Goal: Information Seeking & Learning: Learn about a topic

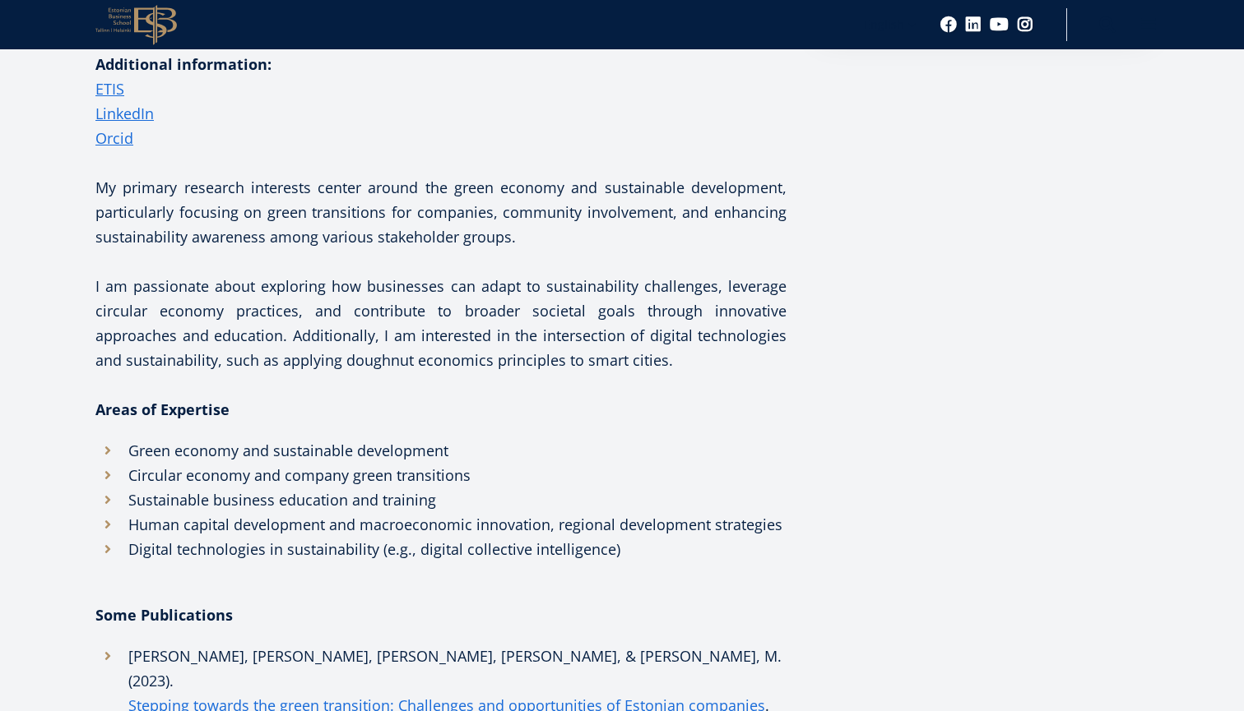
scroll to position [510, 0]
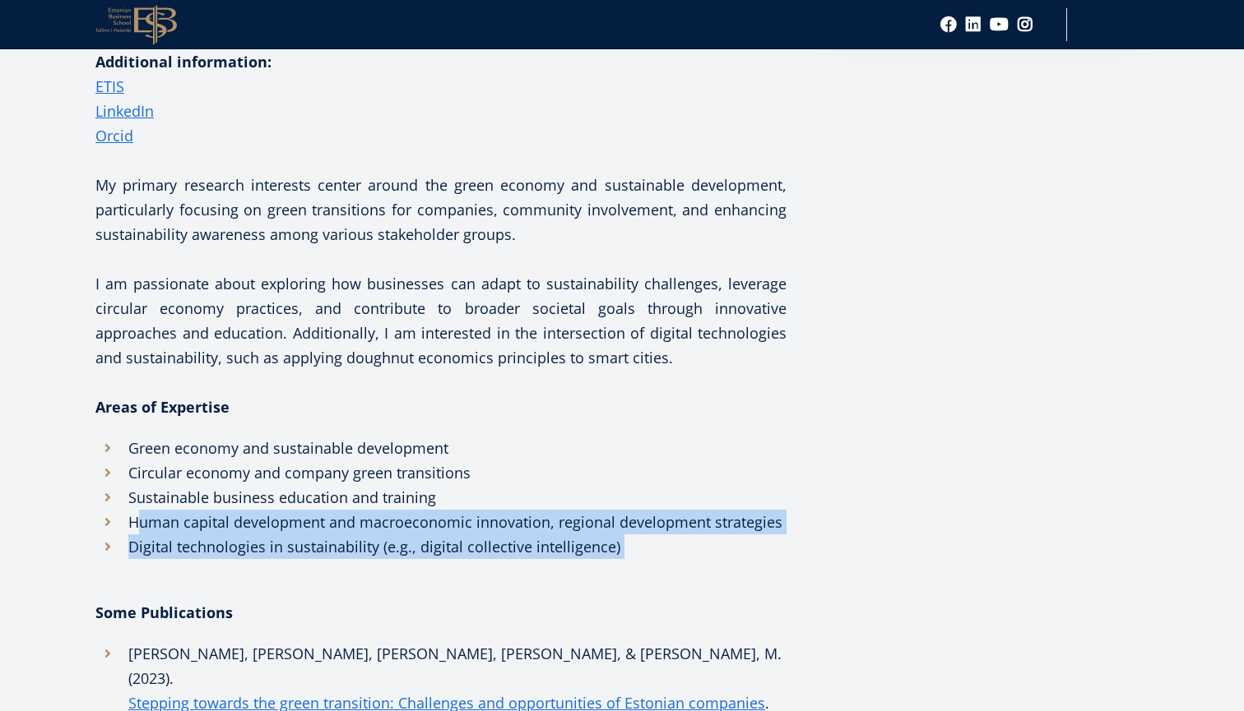
drag, startPoint x: 143, startPoint y: 517, endPoint x: 632, endPoint y: 563, distance: 490.6
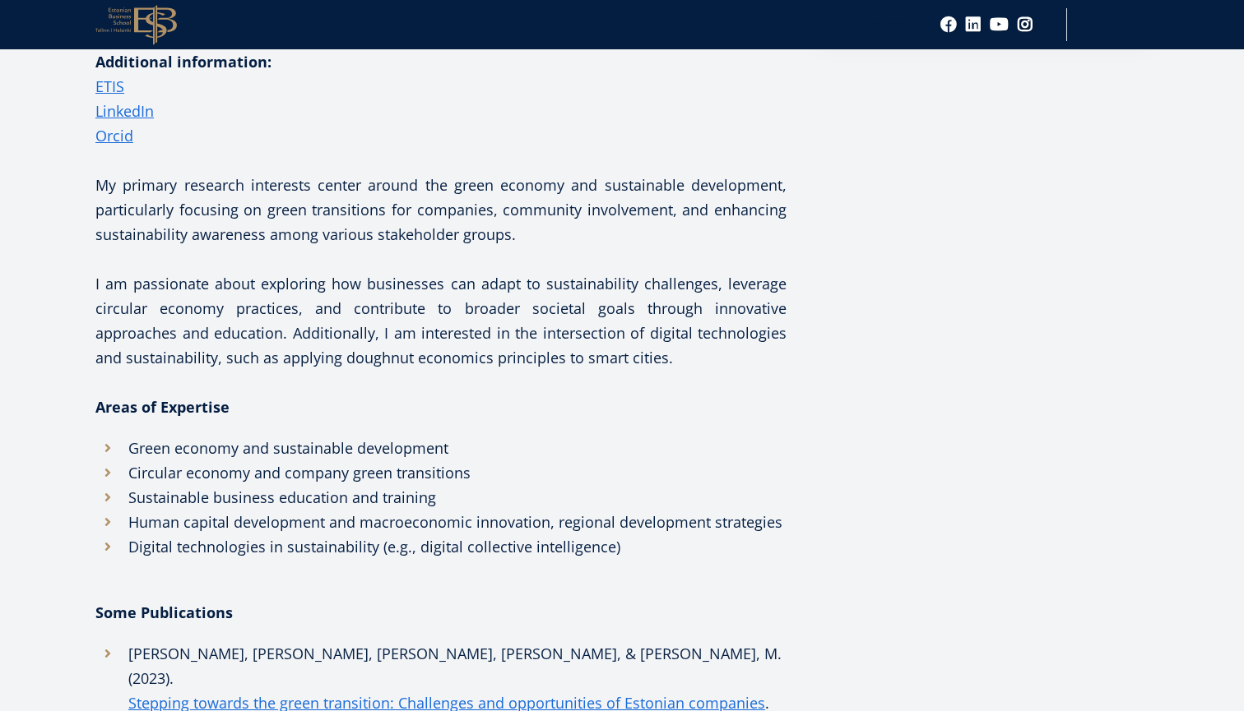
click at [397, 553] on li "Digital technologies in sustainability (e.g., digital collective intelligence)" at bounding box center [440, 547] width 691 height 25
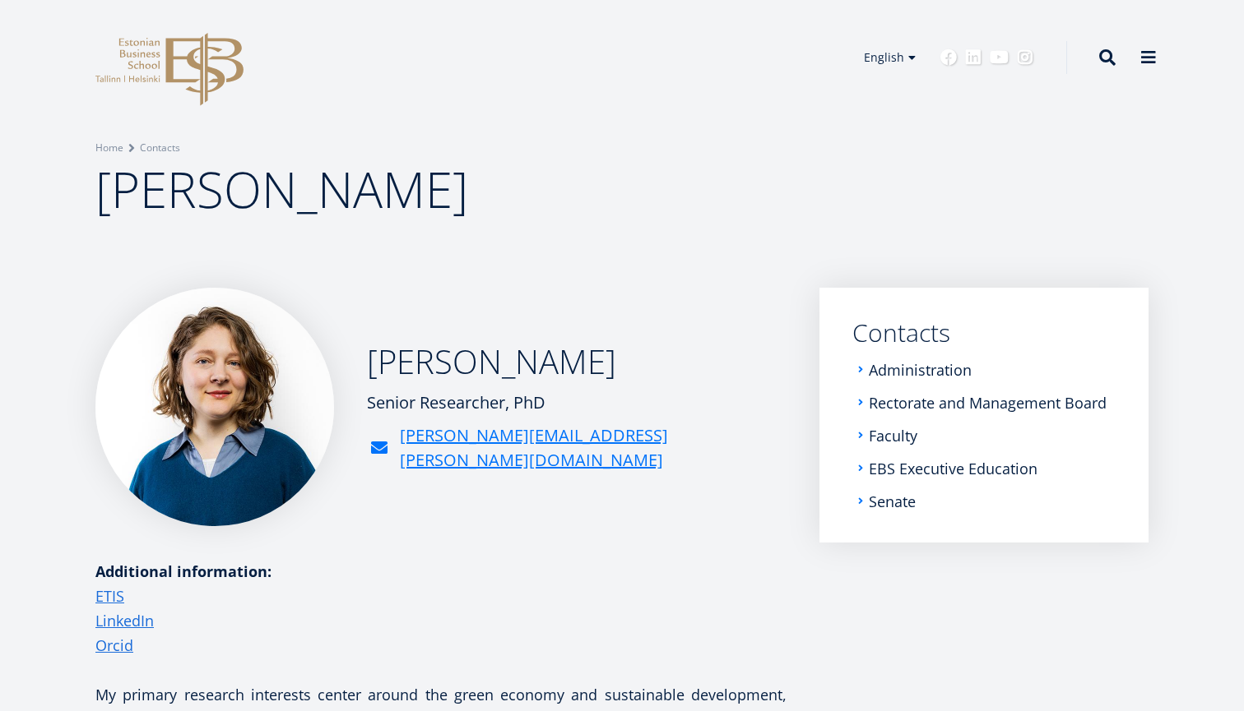
scroll to position [0, 0]
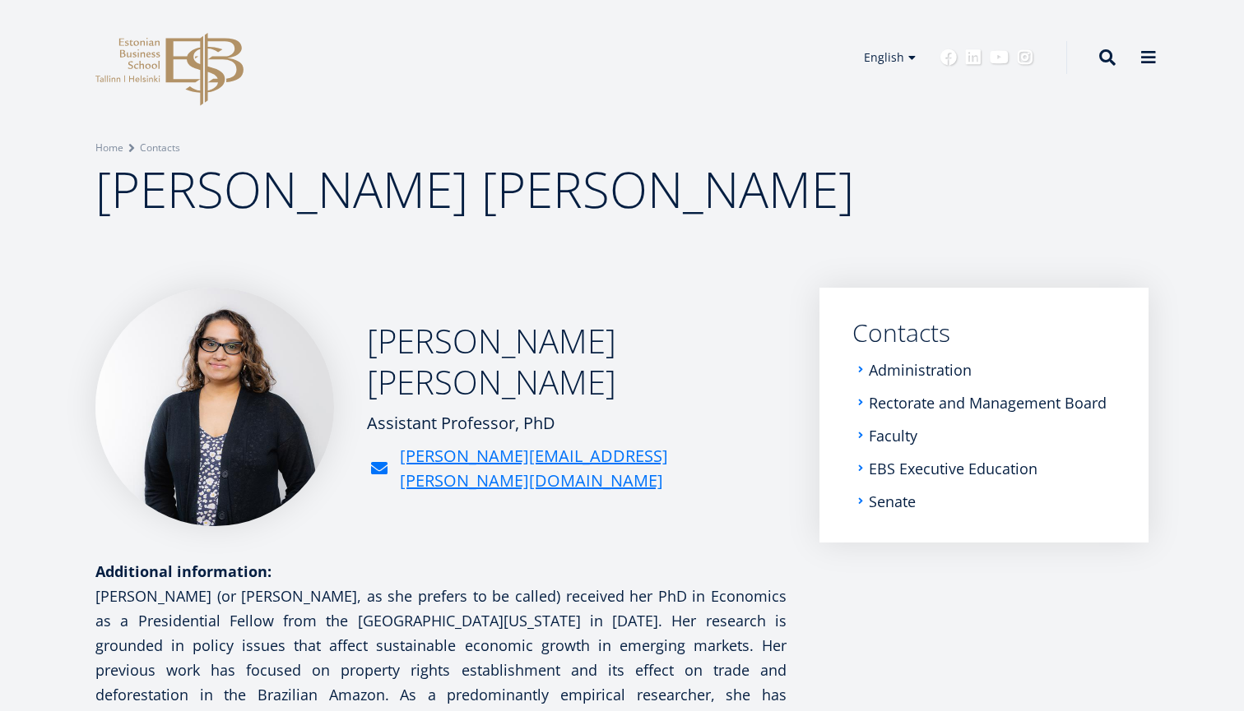
click at [360, 629] on p "[PERSON_NAME] (or [PERSON_NAME], as she prefers to be called) received her PhD …" at bounding box center [440, 682] width 691 height 197
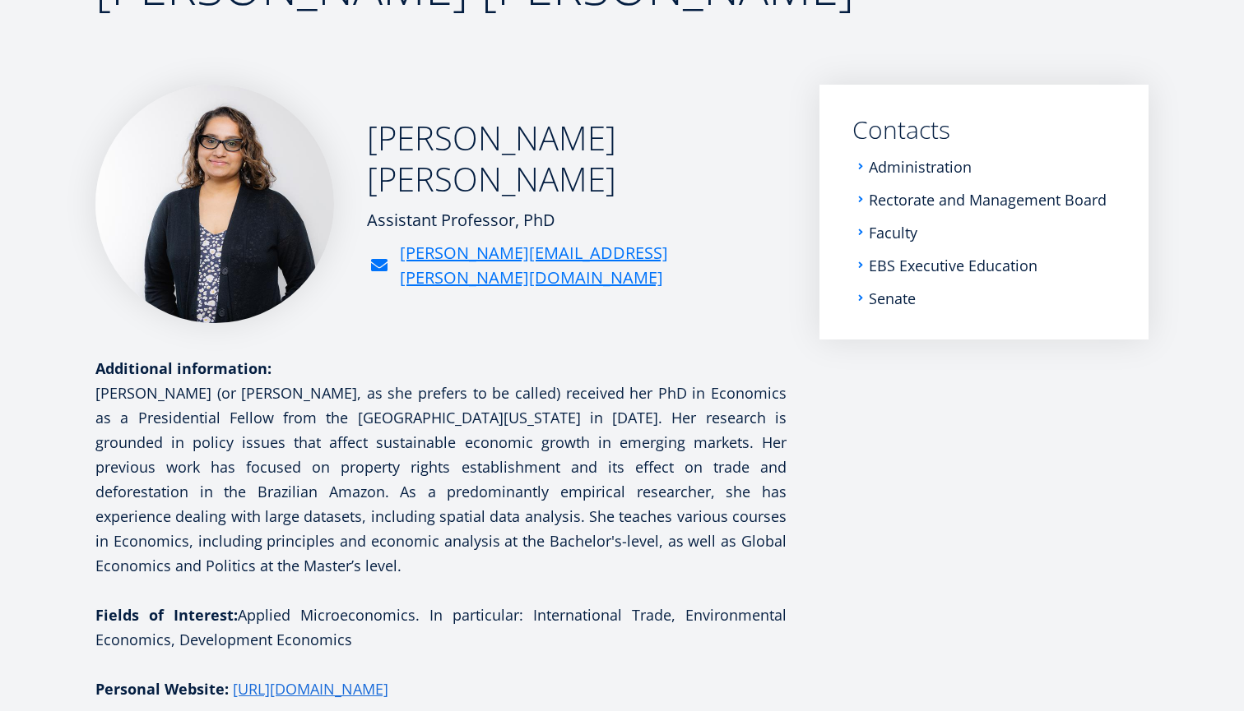
scroll to position [223, 0]
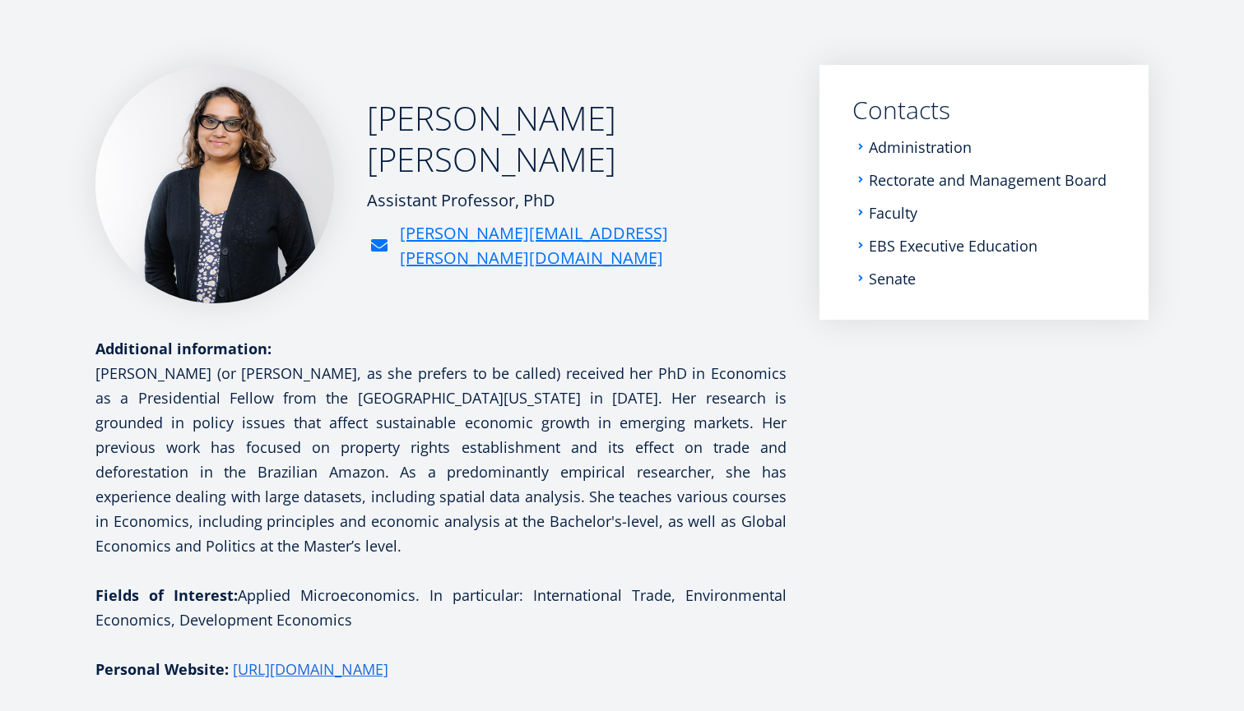
click at [638, 448] on p "[PERSON_NAME] (or [PERSON_NAME], as she prefers to be called) received her PhD …" at bounding box center [440, 459] width 691 height 197
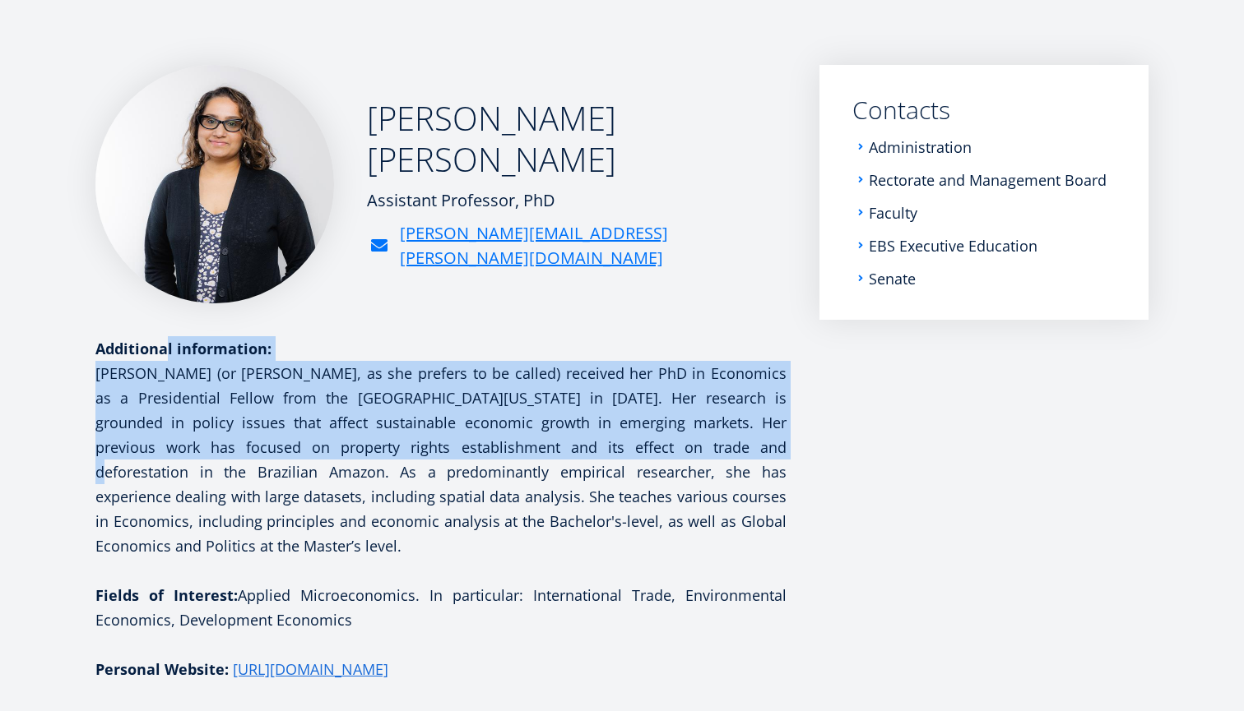
drag, startPoint x: 617, startPoint y: 447, endPoint x: 591, endPoint y: 293, distance: 156.0
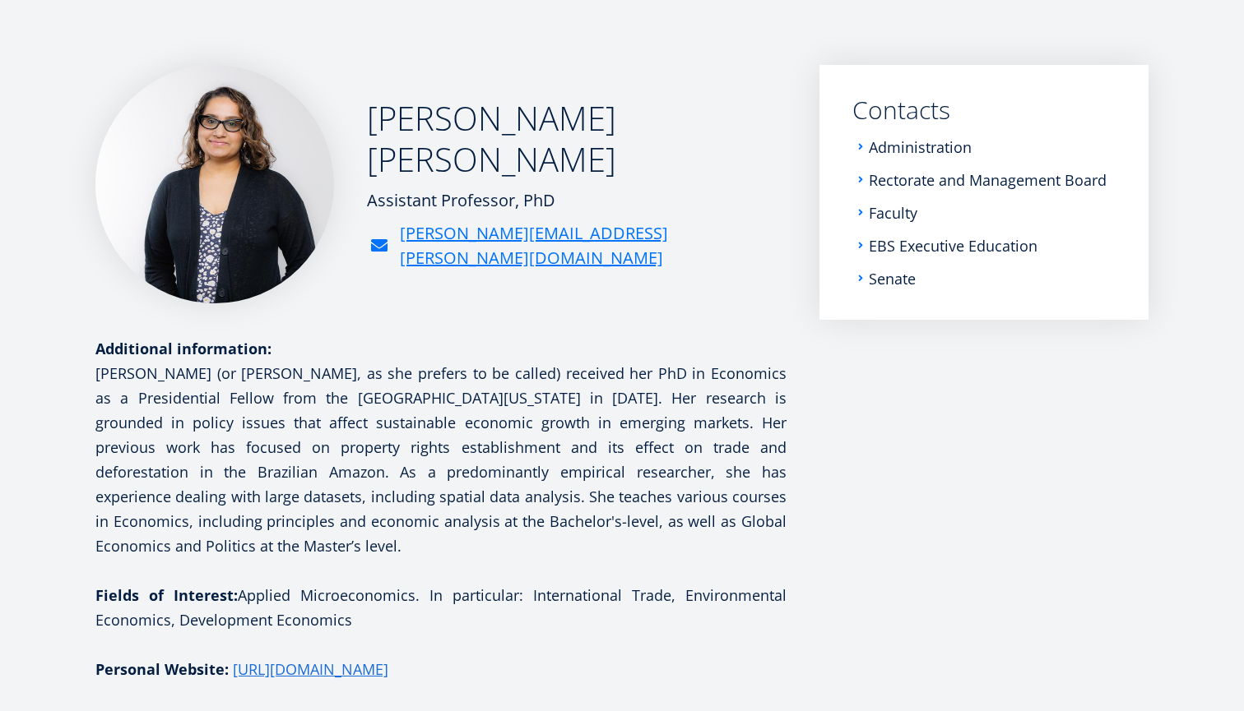
click at [196, 595] on p "Fields of Interest: Applied Microeconomics. In particular: International Trade,…" at bounding box center [440, 607] width 691 height 49
drag, startPoint x: 176, startPoint y: 594, endPoint x: 384, endPoint y: 604, distance: 208.3
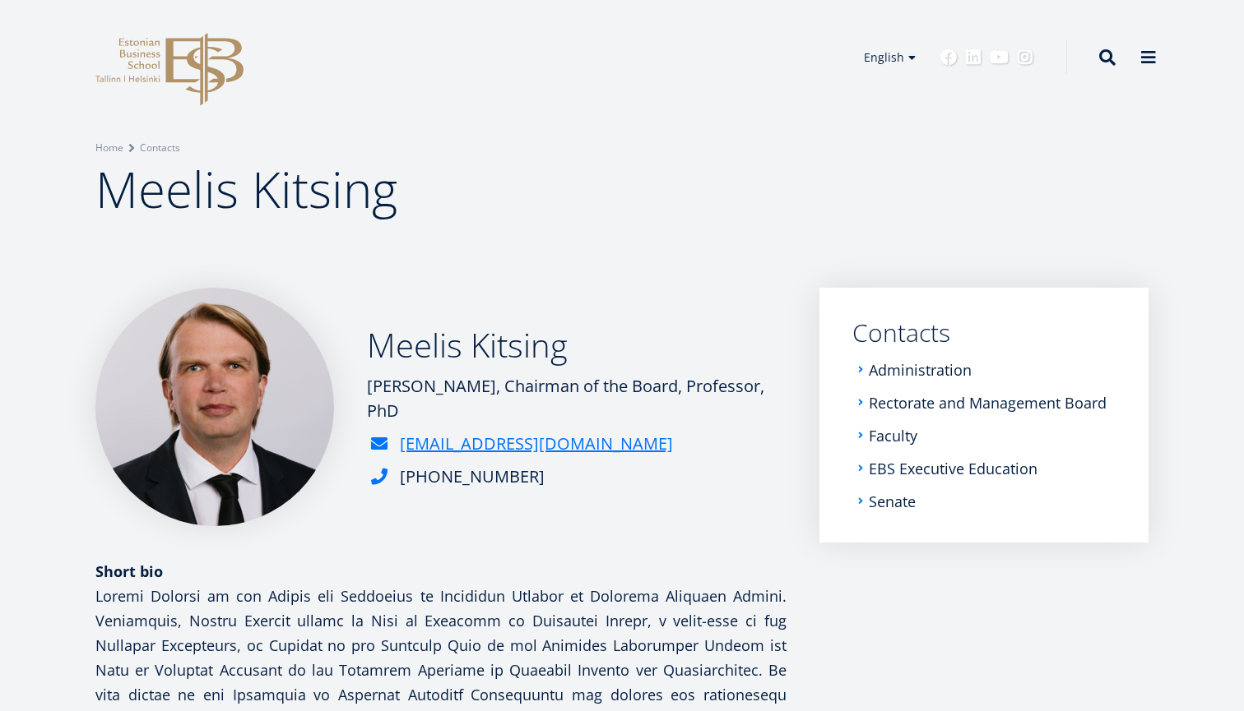
click at [499, 577] on div "Short bio" at bounding box center [440, 571] width 691 height 25
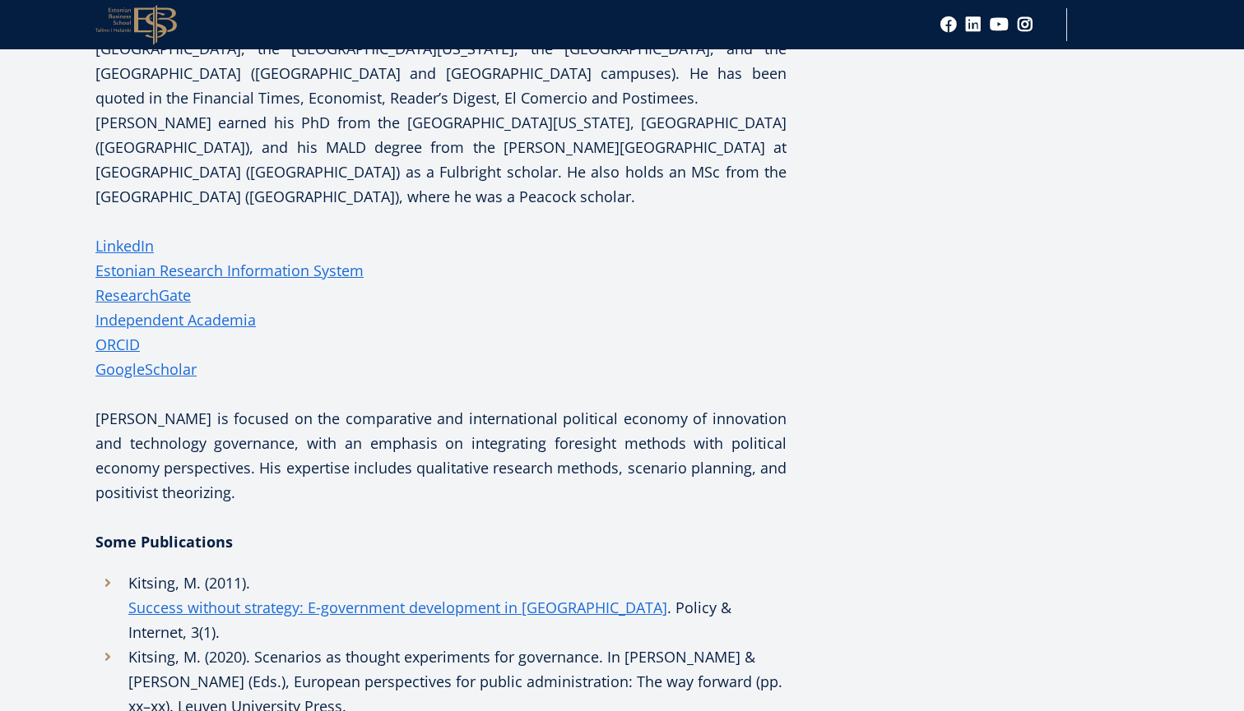
scroll to position [1075, 0]
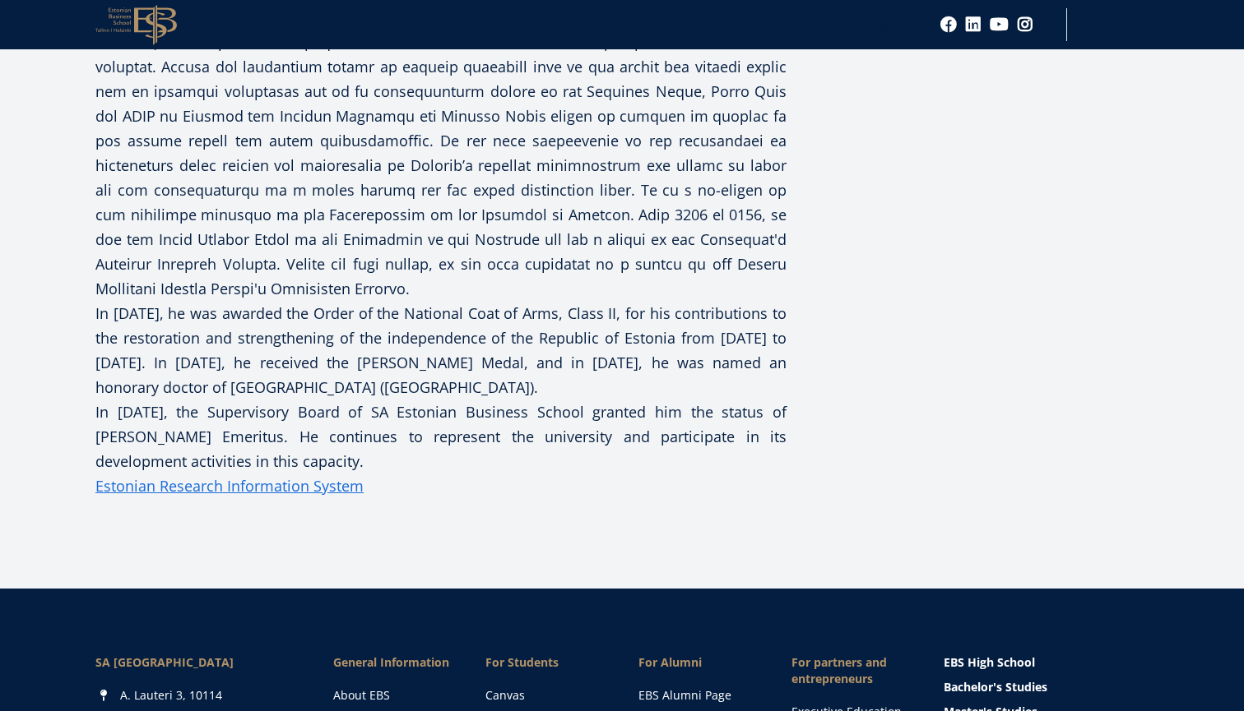
scroll to position [822, 0]
